Goal: Find specific page/section: Find specific page/section

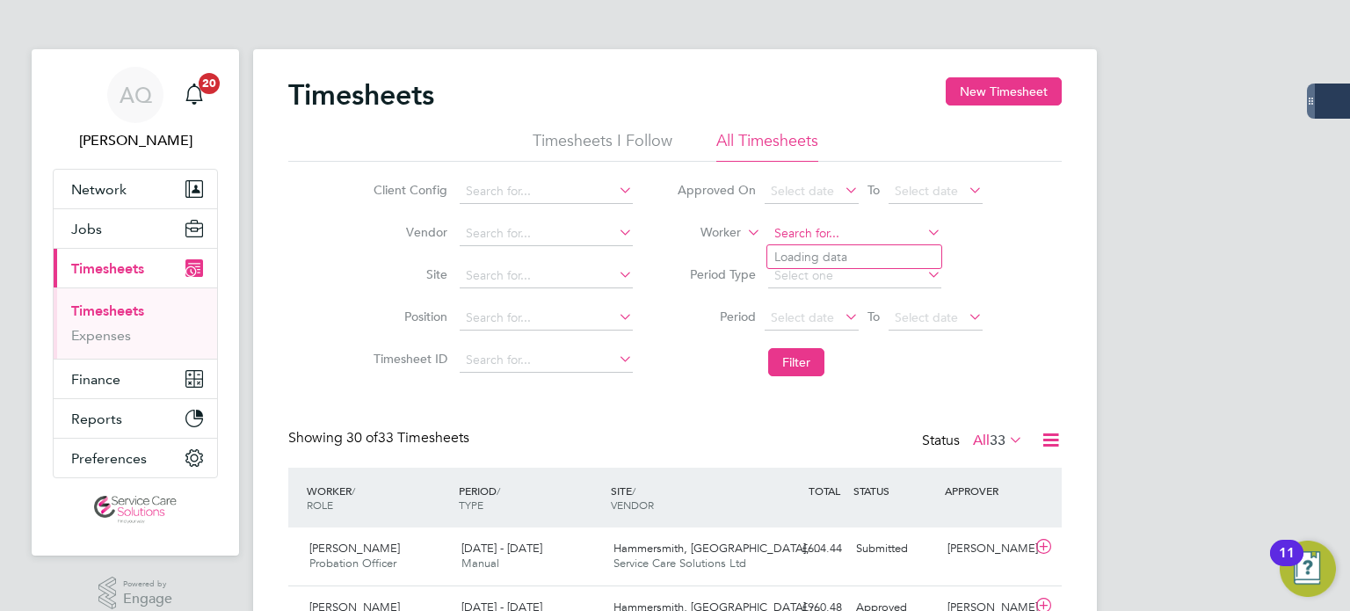
click at [861, 227] on input at bounding box center [854, 234] width 173 height 25
click at [851, 247] on li "[PERSON_NAME] son" at bounding box center [857, 257] width 179 height 24
type input "[PERSON_NAME]"
click at [812, 361] on button "Filter" at bounding box center [796, 362] width 56 height 28
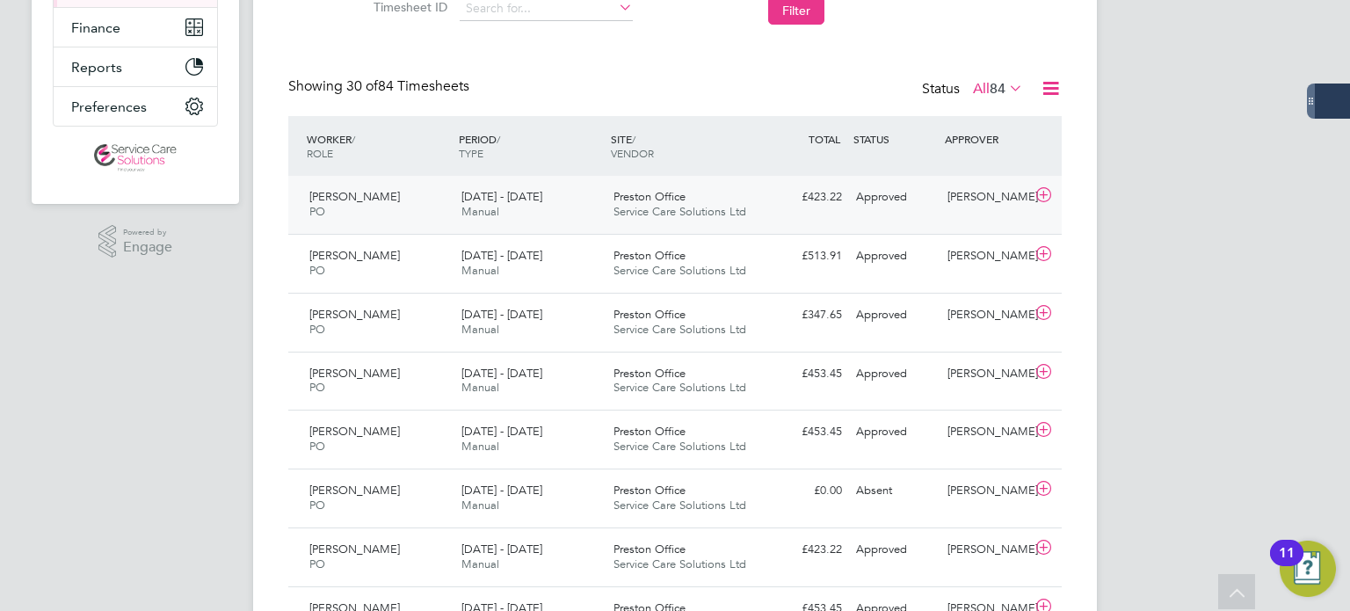
click at [919, 204] on div "Approved" at bounding box center [894, 197] width 91 height 29
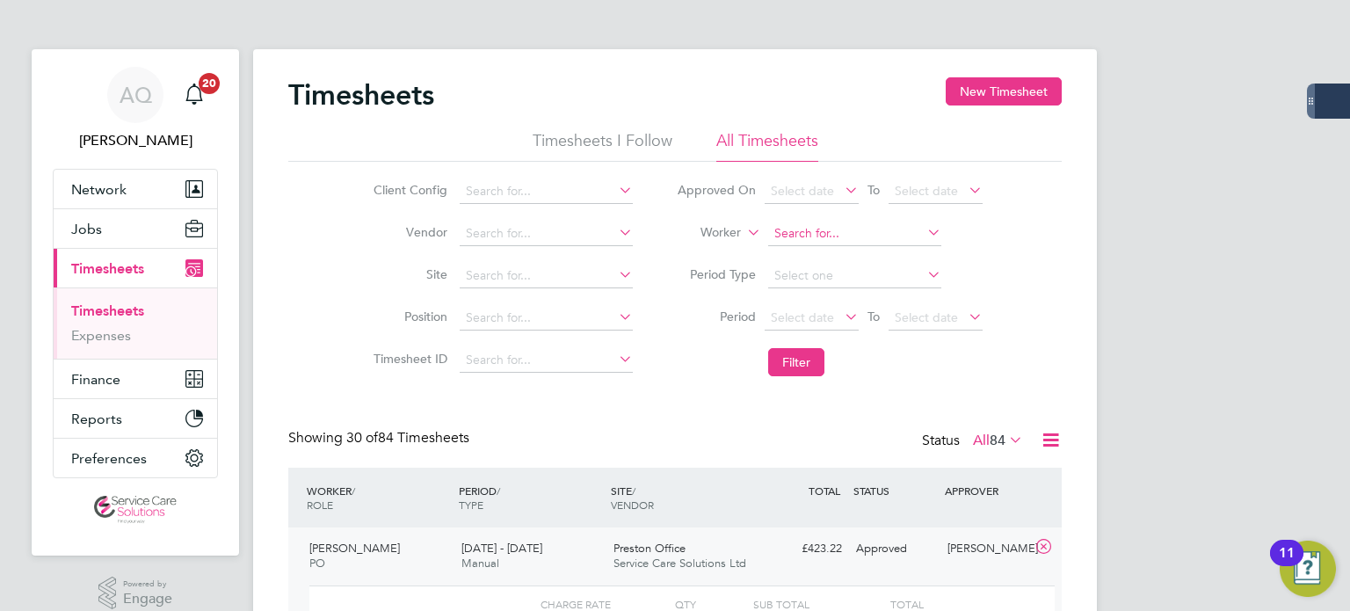
click at [826, 226] on input at bounding box center [854, 234] width 173 height 25
click at [846, 258] on li "[PERSON_NAME]" at bounding box center [855, 257] width 174 height 24
type input "[PERSON_NAME]"
click at [796, 346] on li "Filter" at bounding box center [830, 362] width 350 height 46
click at [804, 351] on button "Filter" at bounding box center [796, 362] width 56 height 28
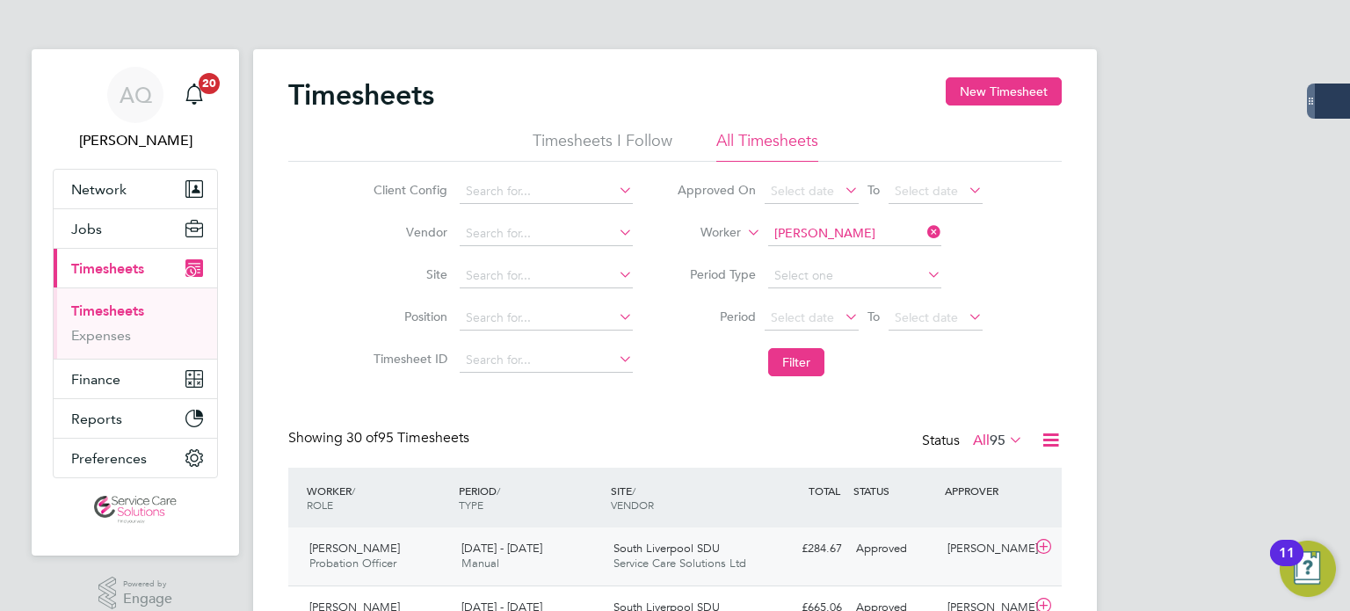
click at [923, 573] on div "[PERSON_NAME] Probation Officer [DATE] - [DATE] [DATE] - [DATE] Manual South Li…" at bounding box center [675, 557] width 774 height 58
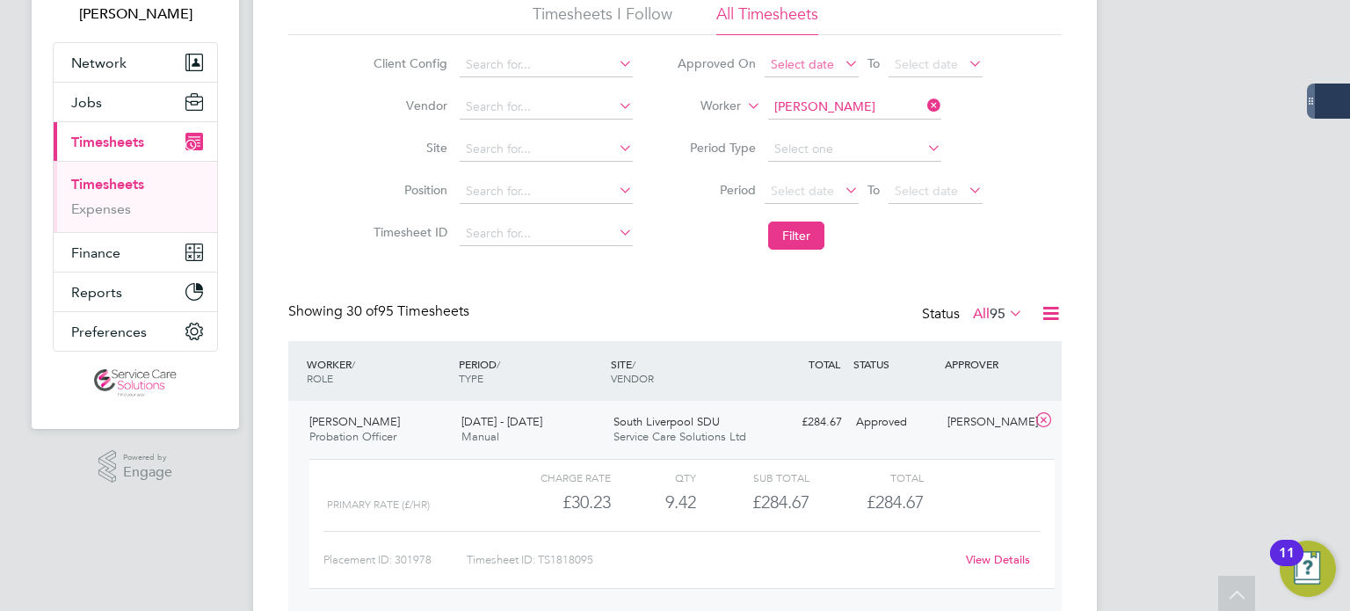
scroll to position [0, 0]
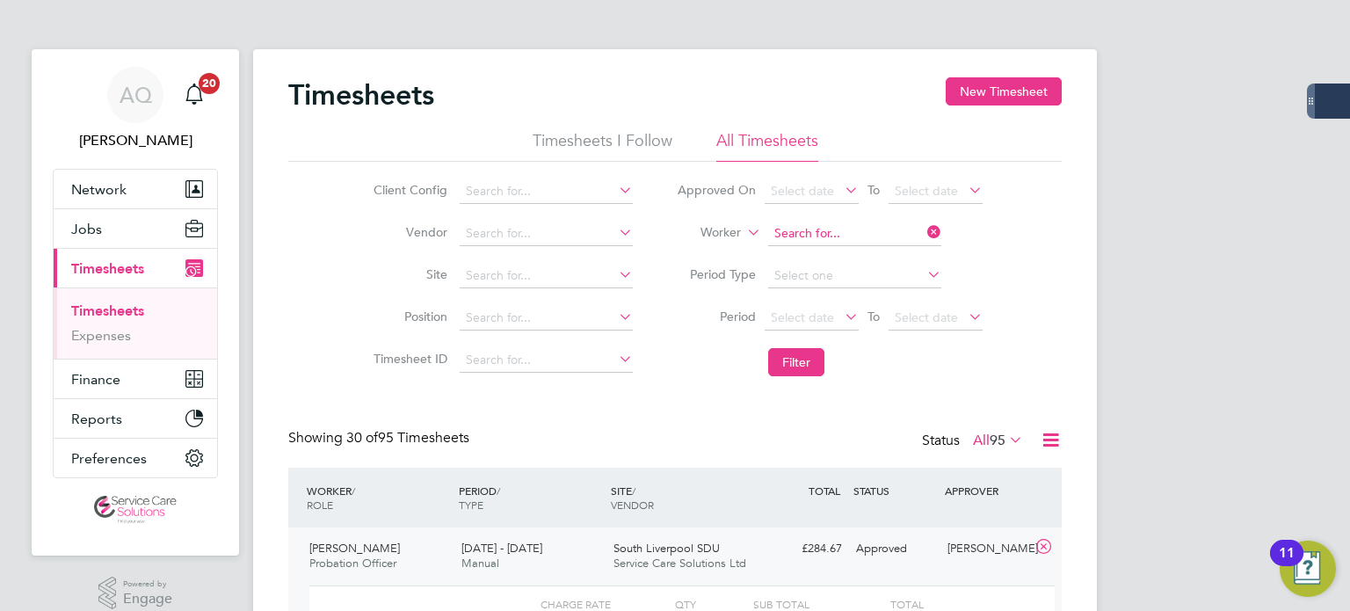
click at [868, 231] on input at bounding box center [854, 234] width 173 height 25
click at [823, 249] on li "[PERSON_NAME] zutto" at bounding box center [855, 257] width 174 height 24
type input "[PERSON_NAME]"
click at [805, 360] on button "Filter" at bounding box center [796, 362] width 56 height 28
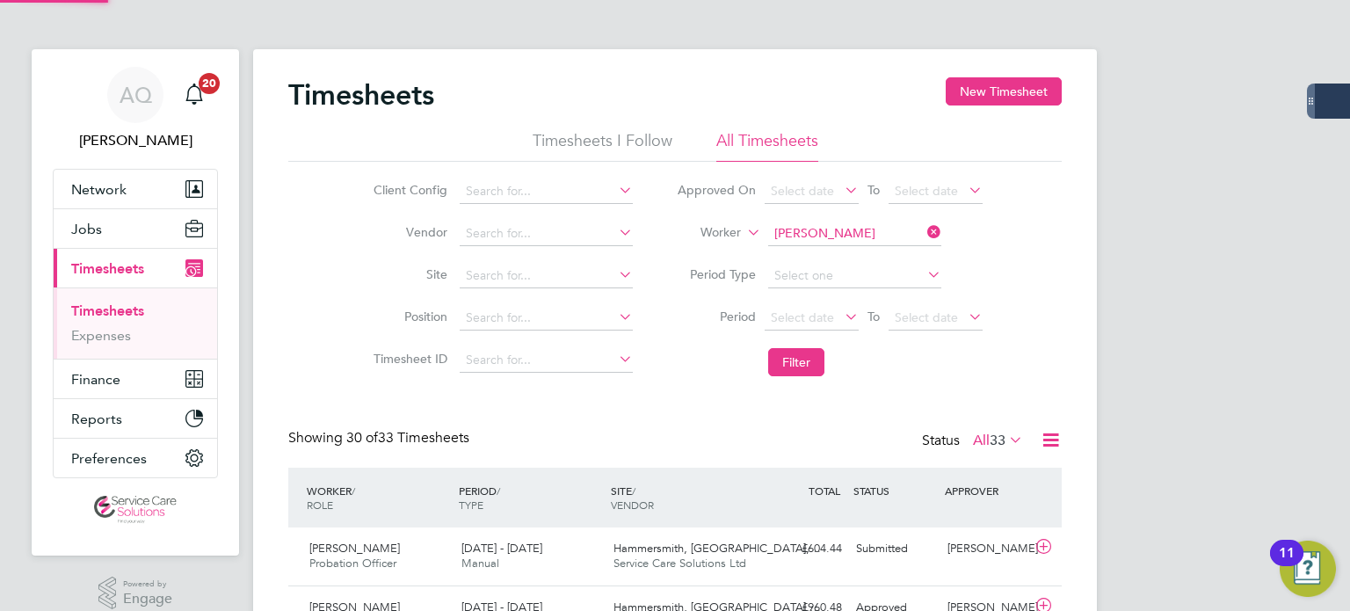
scroll to position [44, 153]
